Goal: Information Seeking & Learning: Learn about a topic

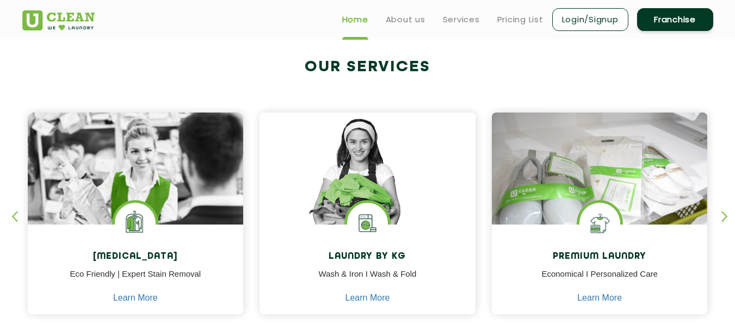
scroll to position [381, 0]
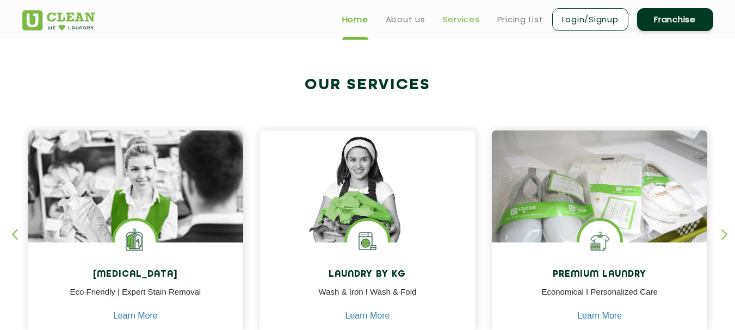
click at [460, 21] on link "Services" at bounding box center [461, 19] width 37 height 13
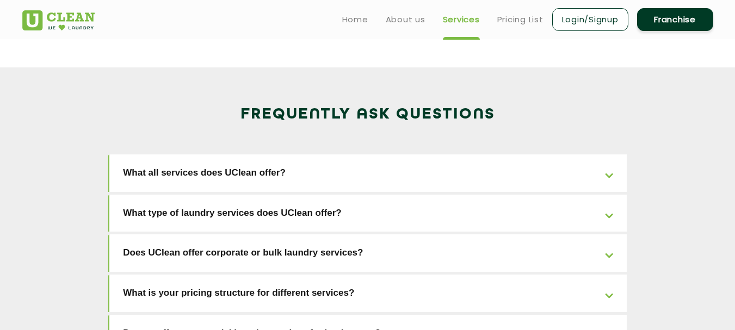
scroll to position [1631, 0]
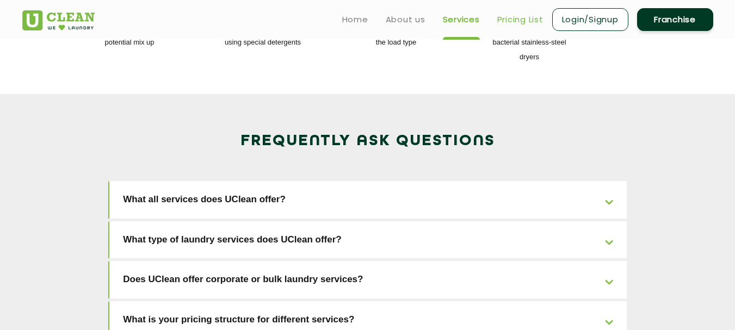
click at [513, 17] on link "Pricing List" at bounding box center [520, 19] width 46 height 13
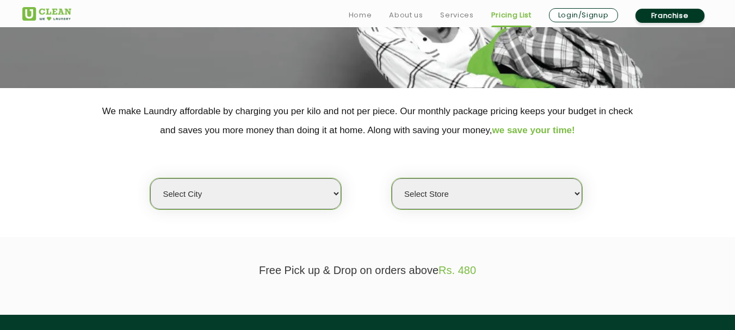
scroll to position [217, 0]
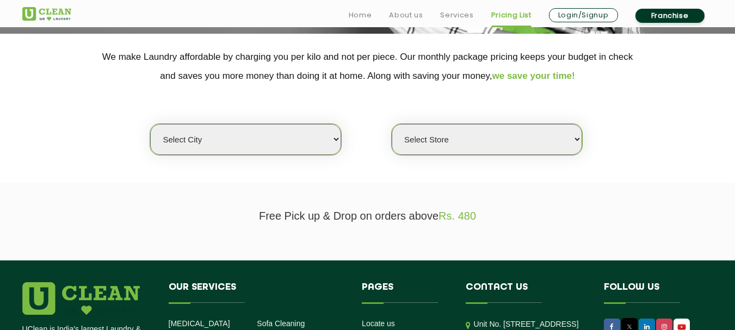
click at [336, 136] on select "Select city [GEOGRAPHIC_DATA] [GEOGRAPHIC_DATA] [GEOGRAPHIC_DATA] [GEOGRAPHIC_D…" at bounding box center [245, 139] width 190 height 31
select select "4"
click at [150, 124] on select "Select city [GEOGRAPHIC_DATA] [GEOGRAPHIC_DATA] [GEOGRAPHIC_DATA] [GEOGRAPHIC_D…" at bounding box center [245, 139] width 190 height 31
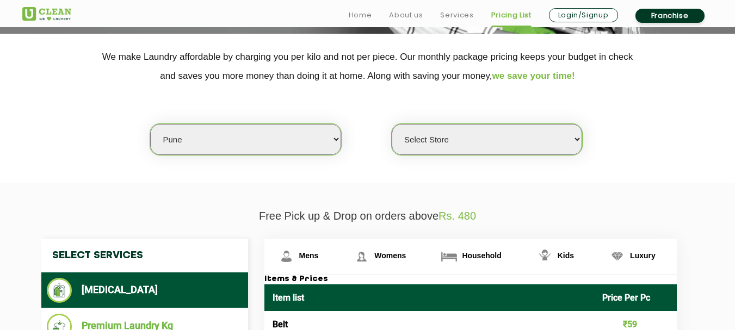
click at [572, 144] on select "Select Store [GEOGRAPHIC_DATA] [GEOGRAPHIC_DATA] [GEOGRAPHIC_DATA] [GEOGRAPHIC_…" at bounding box center [486, 139] width 190 height 31
select select "541"
click at [391, 124] on select "Select Store [GEOGRAPHIC_DATA] [GEOGRAPHIC_DATA] [GEOGRAPHIC_DATA] [GEOGRAPHIC_…" at bounding box center [486, 139] width 190 height 31
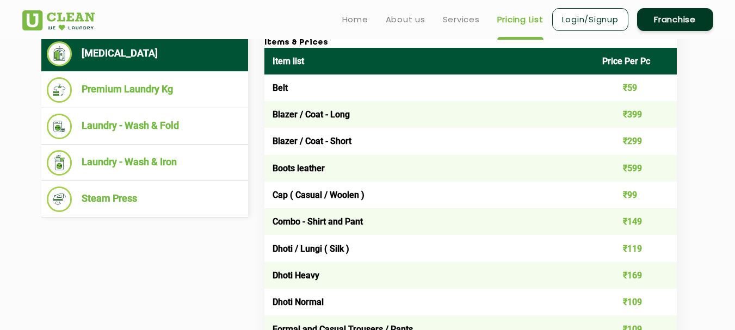
scroll to position [435, 0]
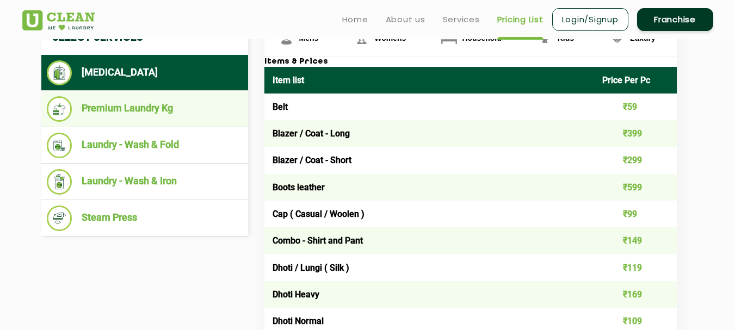
click at [146, 105] on li "Premium Laundry Kg" at bounding box center [145, 109] width 196 height 26
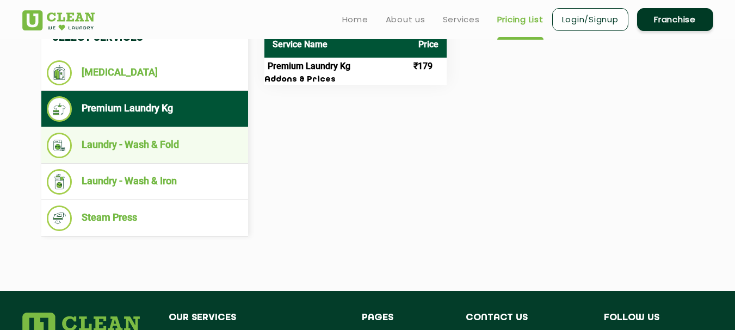
click at [129, 142] on li "Laundry - Wash & Fold" at bounding box center [145, 146] width 196 height 26
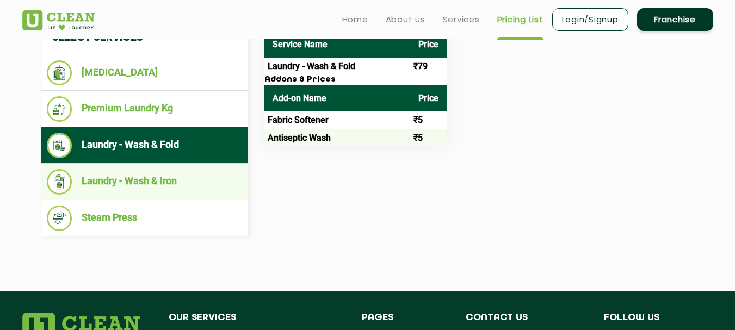
click at [124, 177] on li "Laundry - Wash & Iron" at bounding box center [145, 182] width 196 height 26
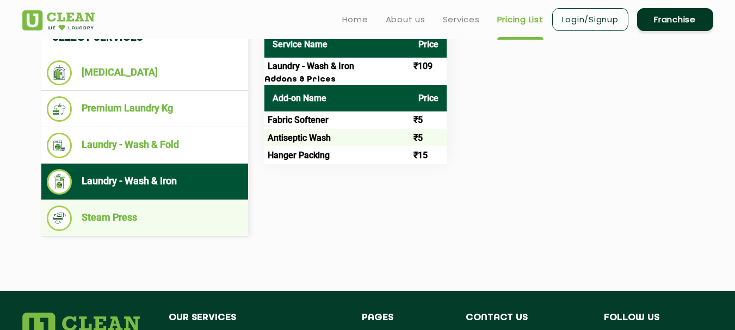
click at [104, 219] on li "Steam Press" at bounding box center [145, 219] width 196 height 26
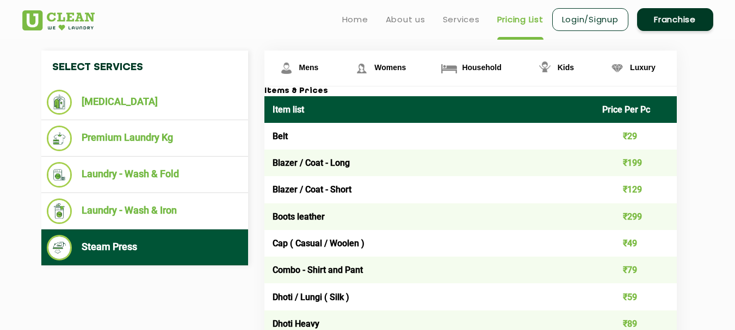
scroll to position [381, 0]
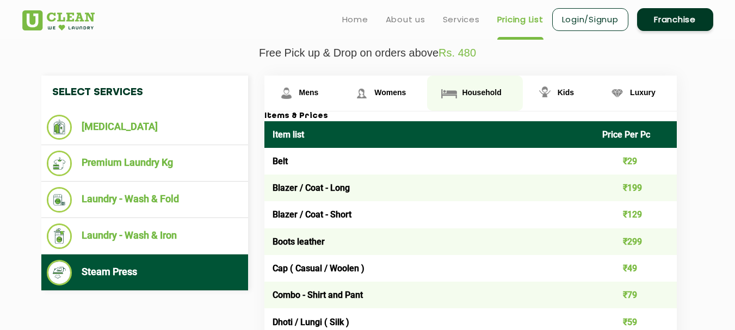
click at [478, 93] on span "Household" at bounding box center [481, 92] width 39 height 9
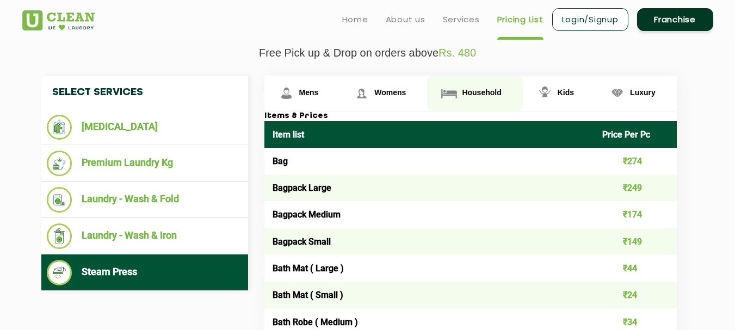
click at [478, 90] on span "Household" at bounding box center [481, 92] width 39 height 9
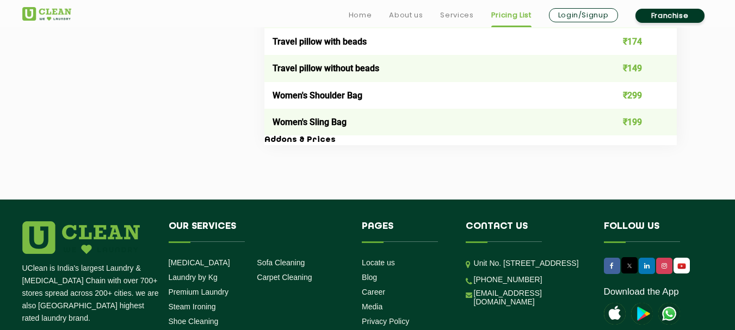
scroll to position [2229, 0]
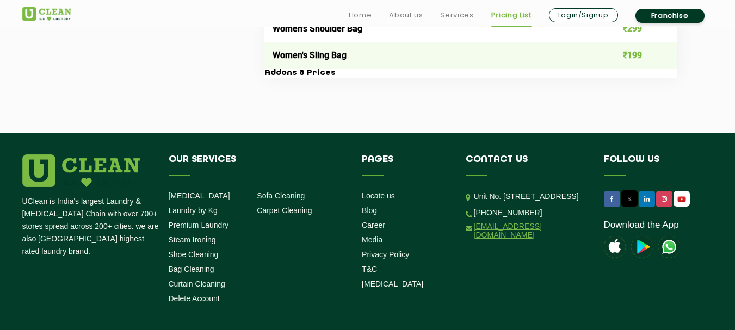
click at [493, 239] on link "[EMAIL_ADDRESS][DOMAIN_NAME]" at bounding box center [531, 230] width 114 height 17
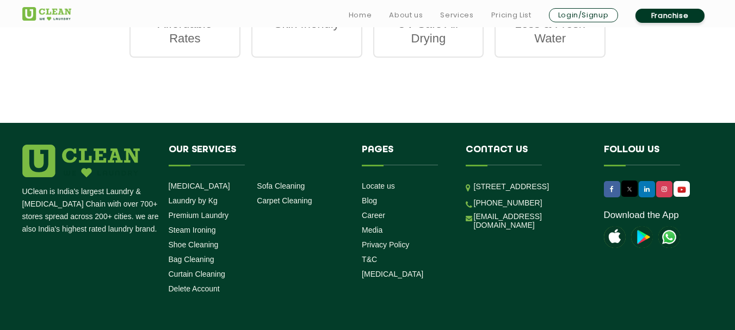
scroll to position [1522, 0]
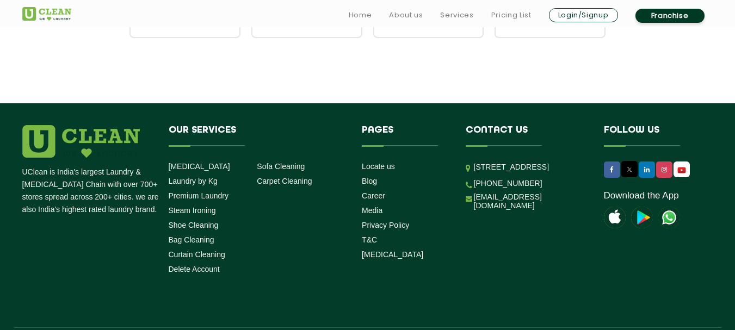
click at [668, 218] on img at bounding box center [669, 218] width 22 height 22
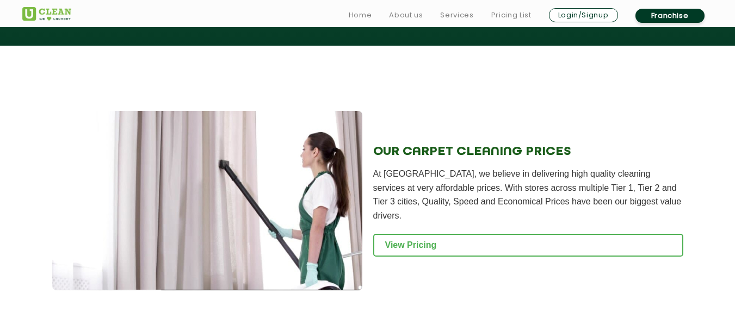
scroll to position [1087, 0]
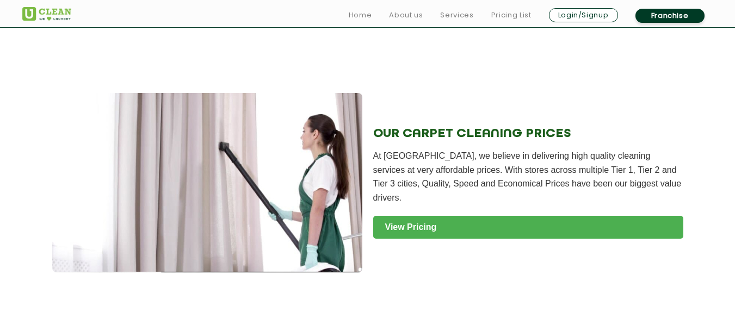
click at [410, 219] on link "View Pricing" at bounding box center [528, 227] width 310 height 23
click at [415, 218] on link "View Pricing" at bounding box center [528, 227] width 310 height 23
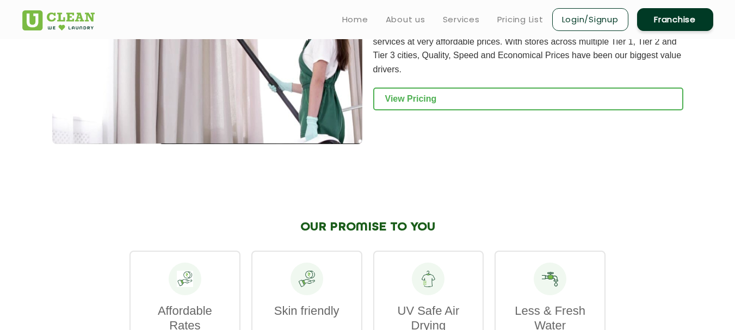
scroll to position [1196, 0]
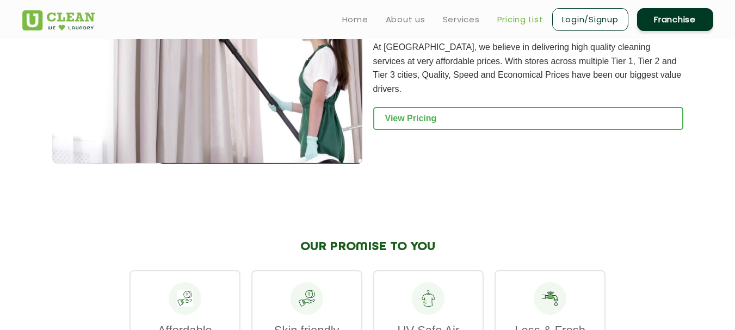
click at [513, 16] on link "Pricing List" at bounding box center [520, 19] width 46 height 13
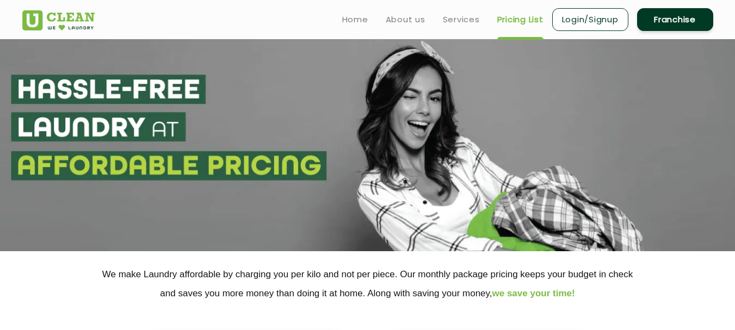
select select "0"
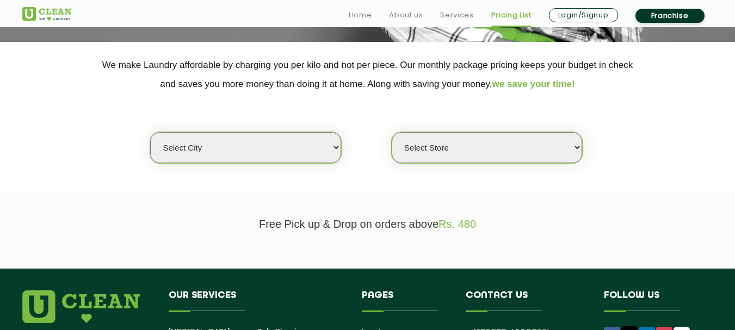
scroll to position [217, 0]
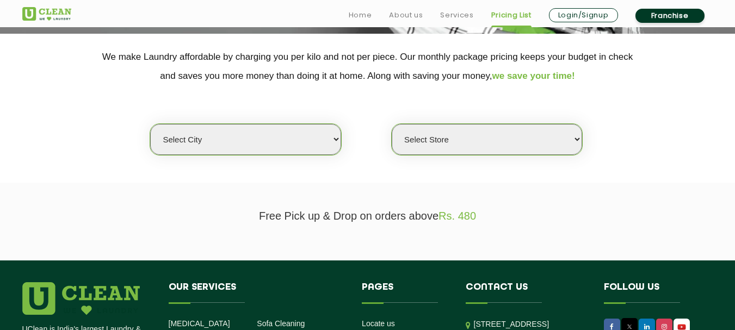
click at [337, 139] on select "Select city [GEOGRAPHIC_DATA] [GEOGRAPHIC_DATA] [GEOGRAPHIC_DATA] [GEOGRAPHIC_D…" at bounding box center [245, 139] width 190 height 31
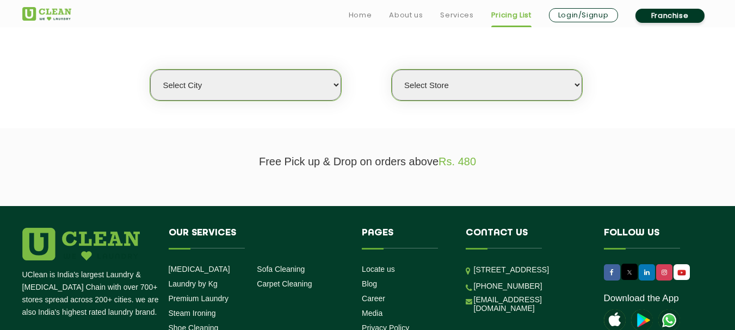
select select "4"
click at [150, 70] on select "Select city [GEOGRAPHIC_DATA] [GEOGRAPHIC_DATA] [GEOGRAPHIC_DATA] [GEOGRAPHIC_D…" at bounding box center [245, 85] width 190 height 31
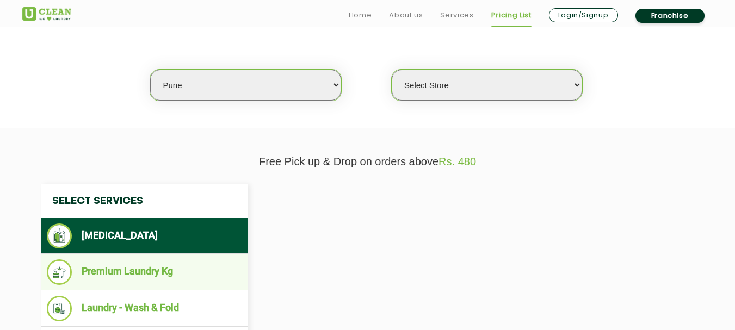
select select "0"
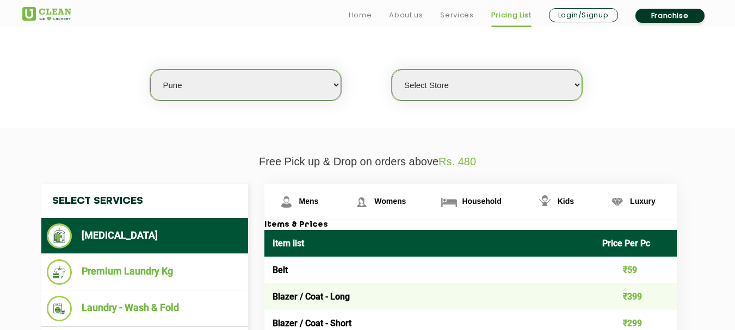
click at [575, 87] on select "Select Store [GEOGRAPHIC_DATA] [GEOGRAPHIC_DATA] [GEOGRAPHIC_DATA] [GEOGRAPHIC_…" at bounding box center [486, 85] width 190 height 31
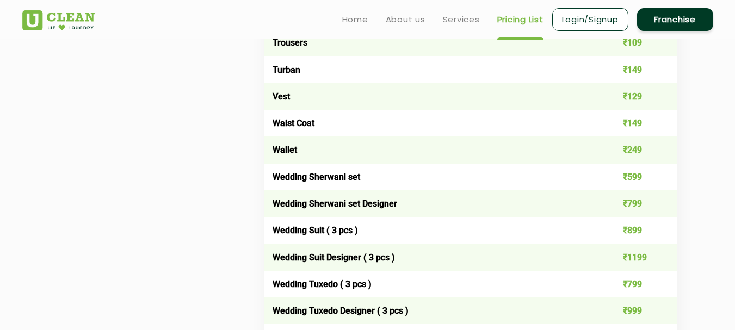
scroll to position [1903, 0]
